Goal: Information Seeking & Learning: Learn about a topic

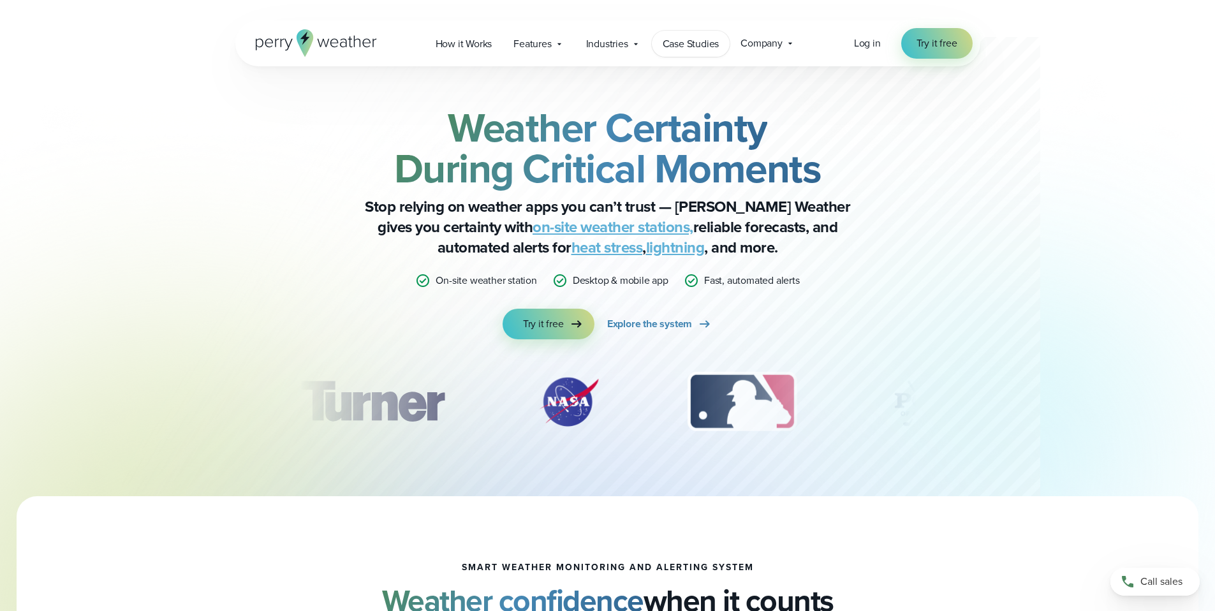
click at [668, 50] on span "Case Studies" at bounding box center [691, 43] width 57 height 15
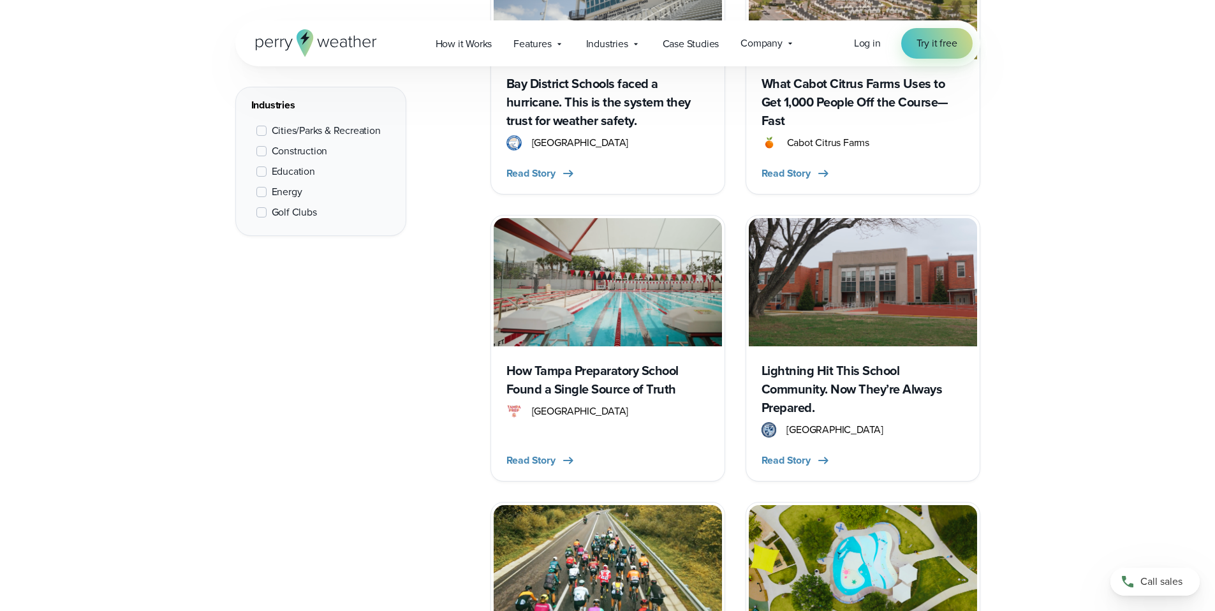
scroll to position [995, 0]
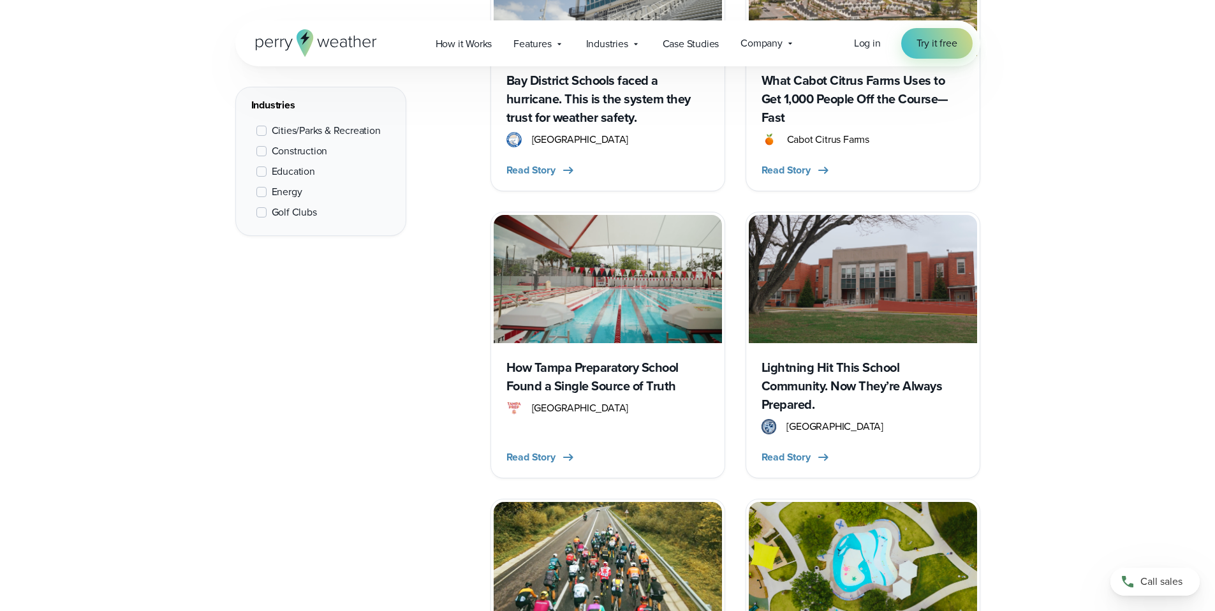
click at [291, 128] on span "Cities/Parks & Recreation" at bounding box center [326, 130] width 109 height 15
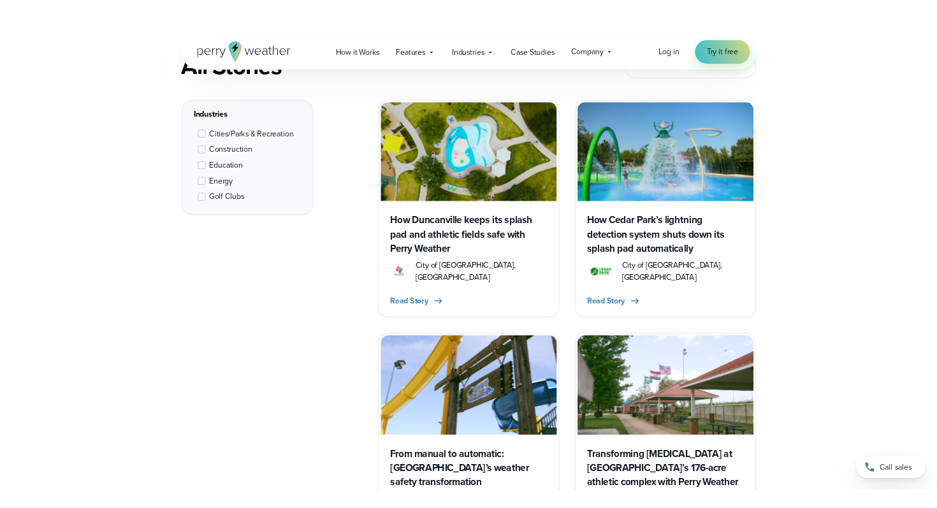
scroll to position [480, 0]
